Goal: Check status: Check status

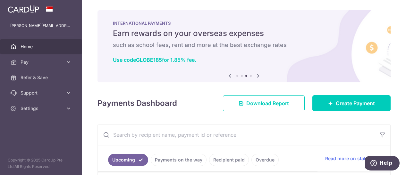
scroll to position [0, 39]
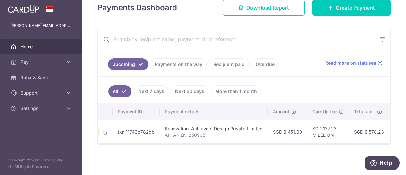
drag, startPoint x: 0, startPoint y: 0, endPoint x: 310, endPoint y: 39, distance: 312.2
click at [310, 39] on input "text" at bounding box center [236, 39] width 277 height 21
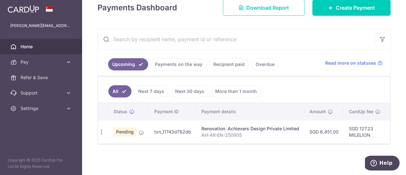
scroll to position [0, 0]
click at [169, 63] on link "Payments on the way" at bounding box center [179, 64] width 56 height 12
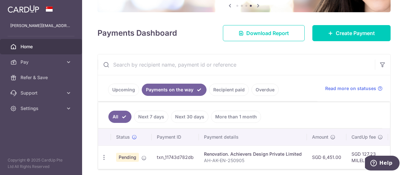
scroll to position [96, 0]
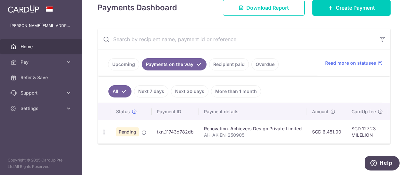
click at [129, 63] on link "Upcoming" at bounding box center [123, 64] width 31 height 12
